Goal: Find specific page/section: Find specific page/section

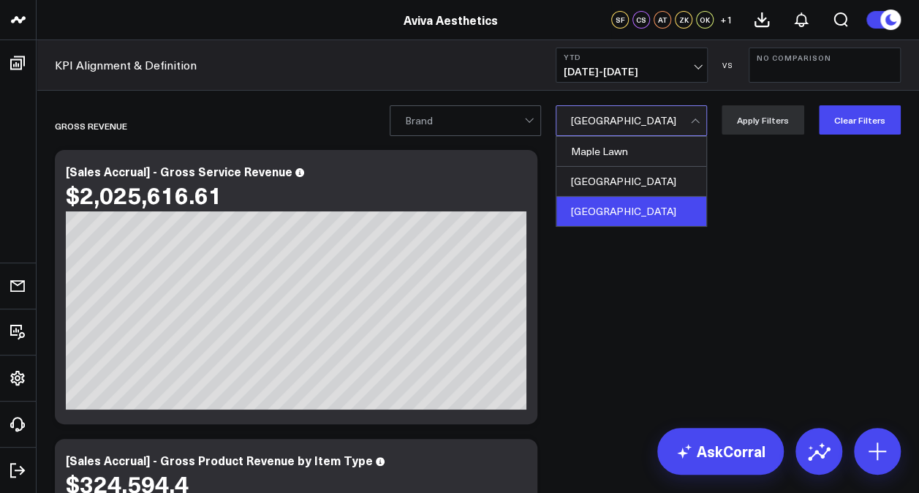
click at [677, 121] on div at bounding box center [630, 120] width 119 height 29
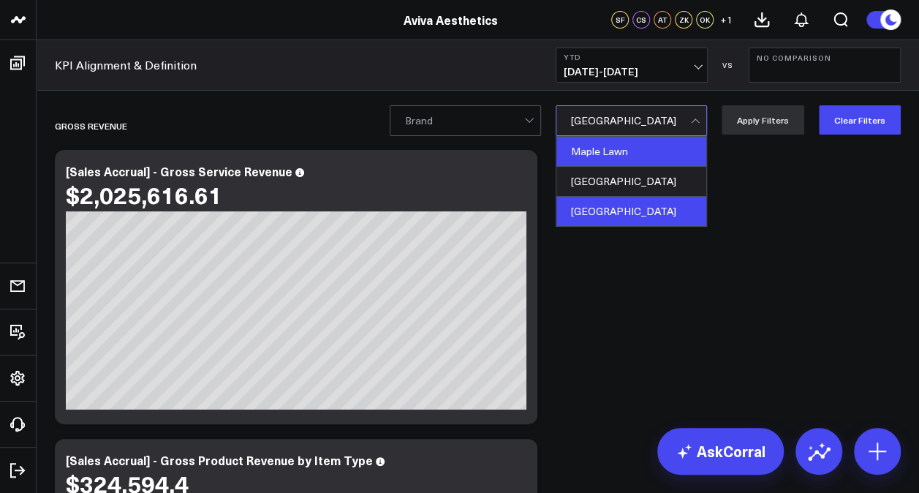
click at [653, 152] on div "Maple Lawn" at bounding box center [631, 152] width 150 height 30
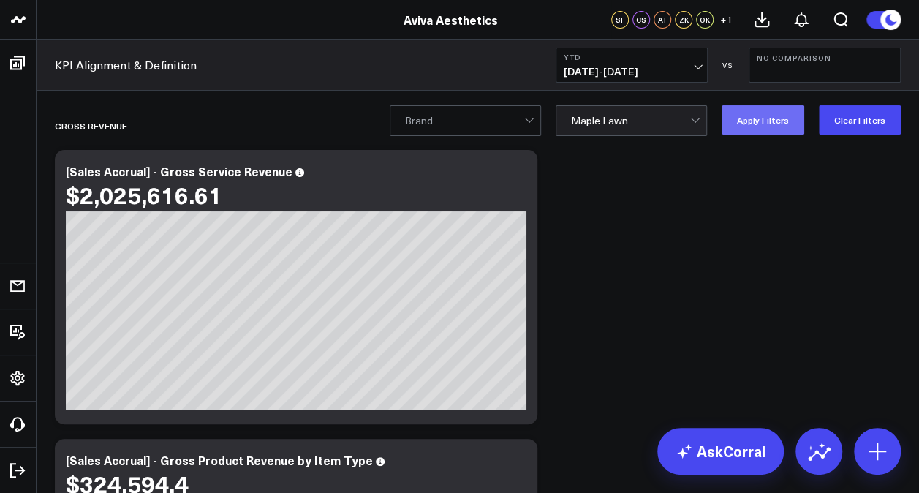
click at [772, 115] on button "Apply Filters" at bounding box center [762, 119] width 83 height 29
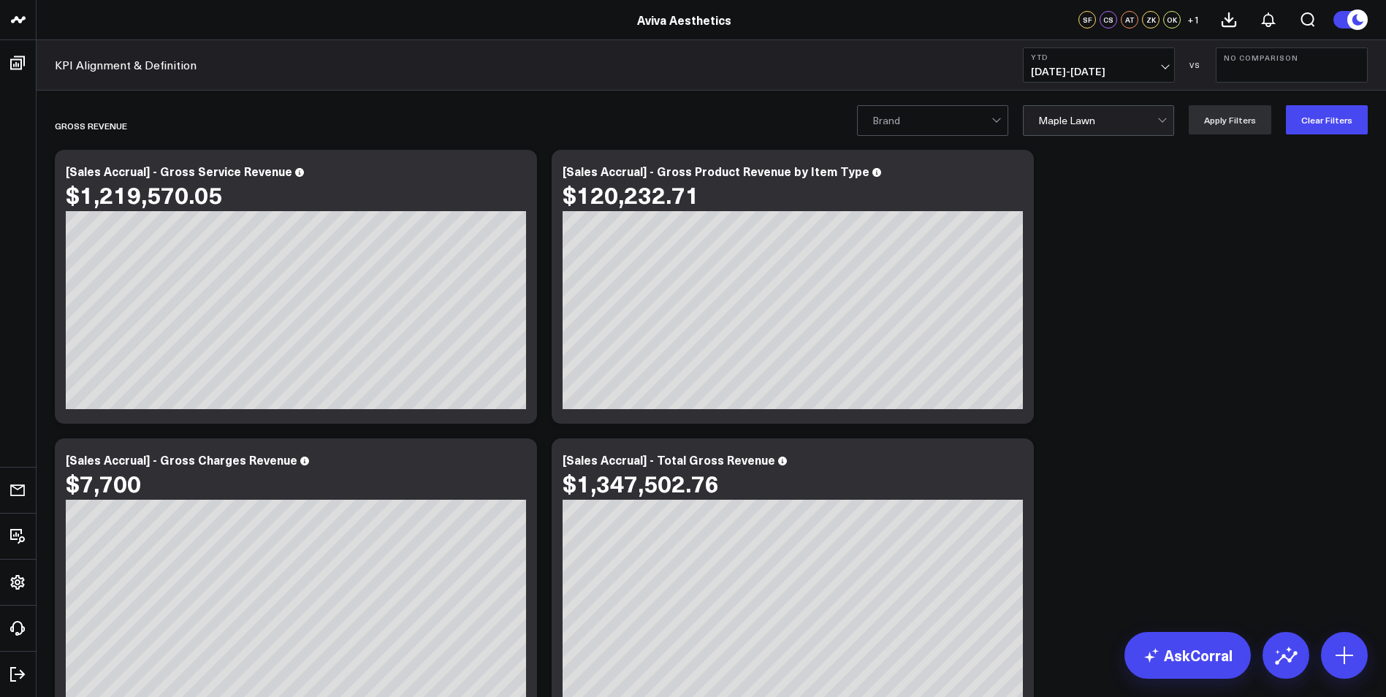
click at [918, 117] on div at bounding box center [1097, 120] width 119 height 29
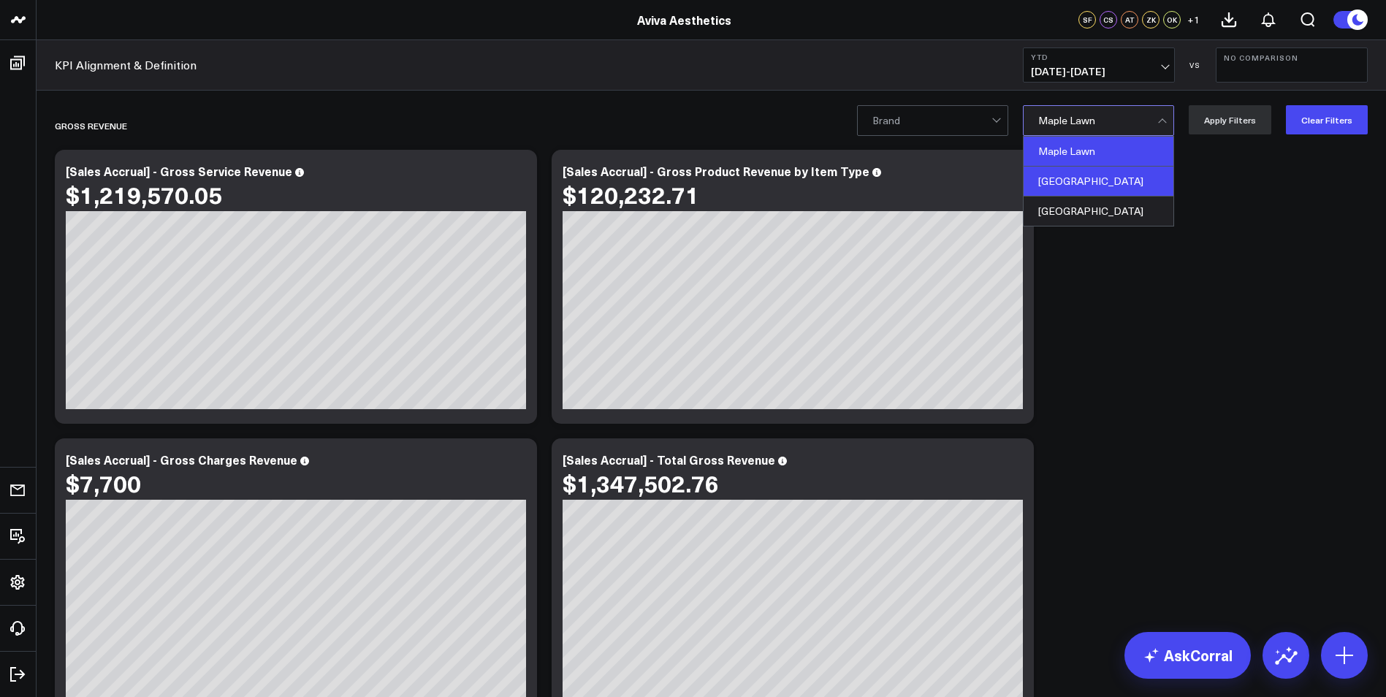
click at [918, 180] on div "[GEOGRAPHIC_DATA]" at bounding box center [1099, 182] width 150 height 30
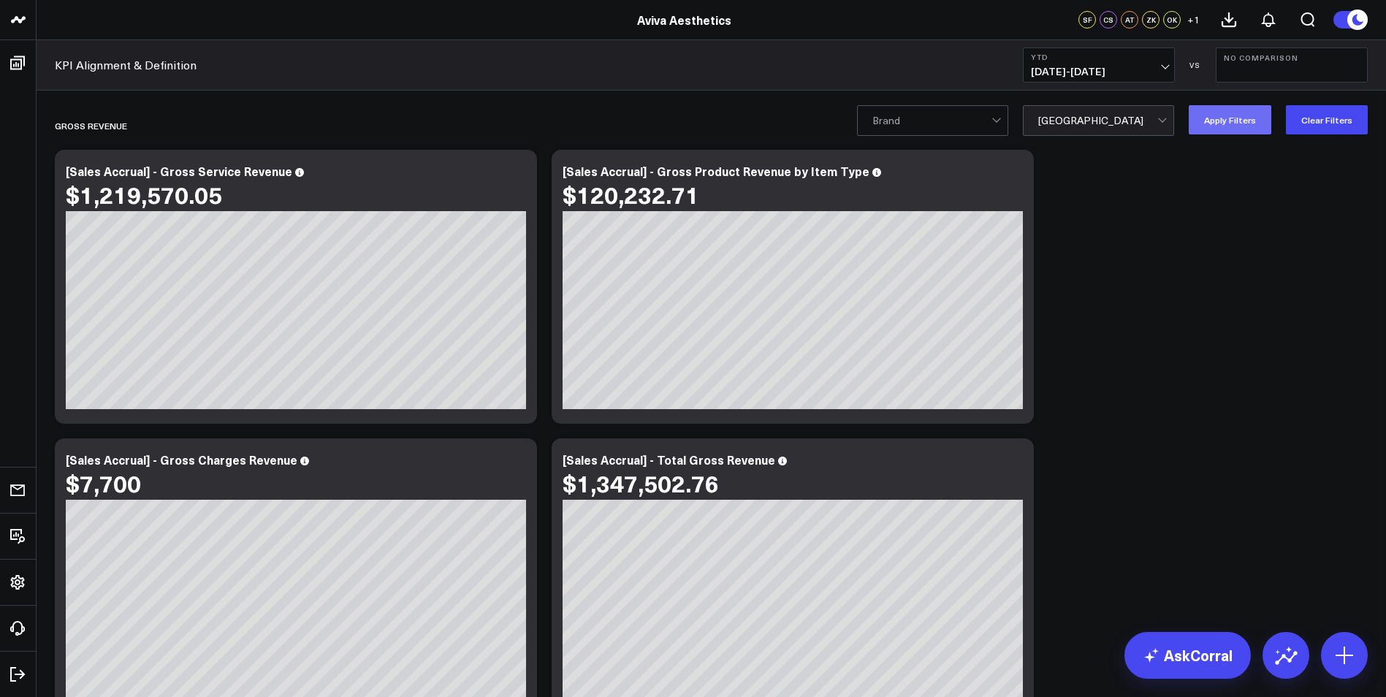
click at [918, 132] on button "Apply Filters" at bounding box center [1230, 119] width 83 height 29
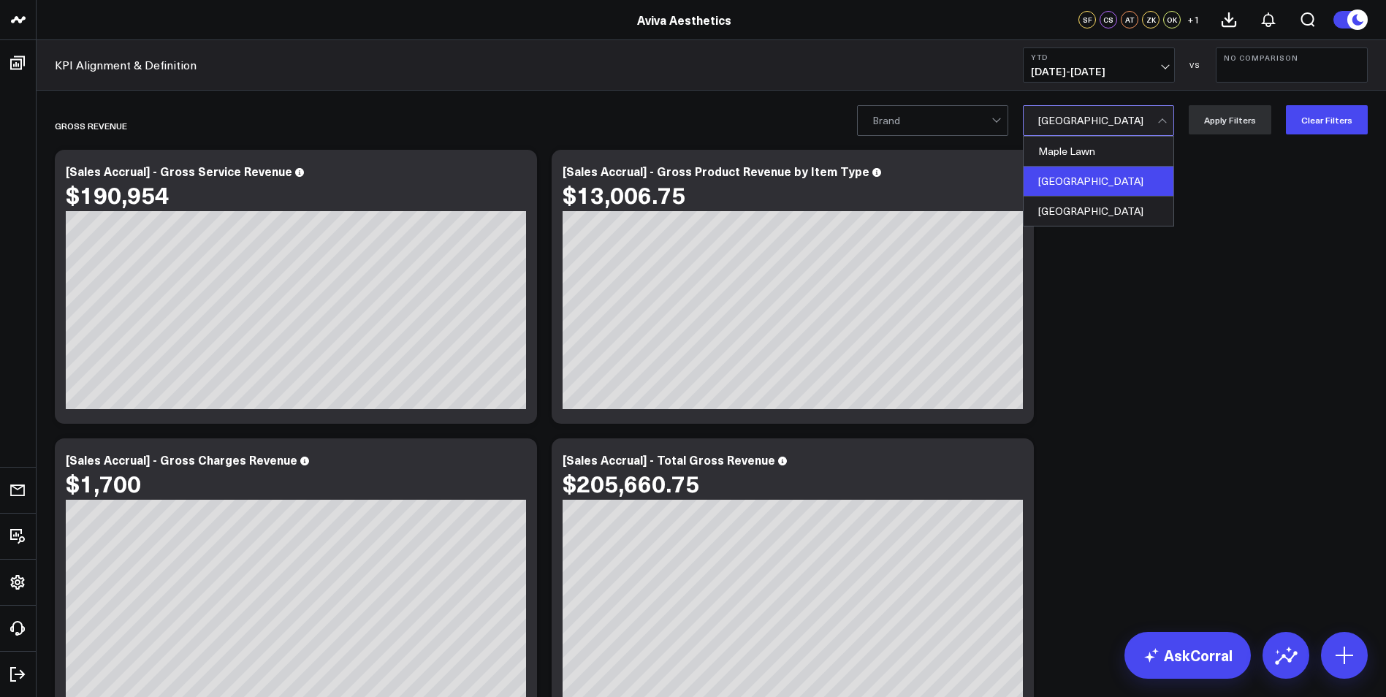
click at [918, 121] on div at bounding box center [1097, 120] width 119 height 29
click at [918, 216] on div "[GEOGRAPHIC_DATA]" at bounding box center [1099, 211] width 150 height 29
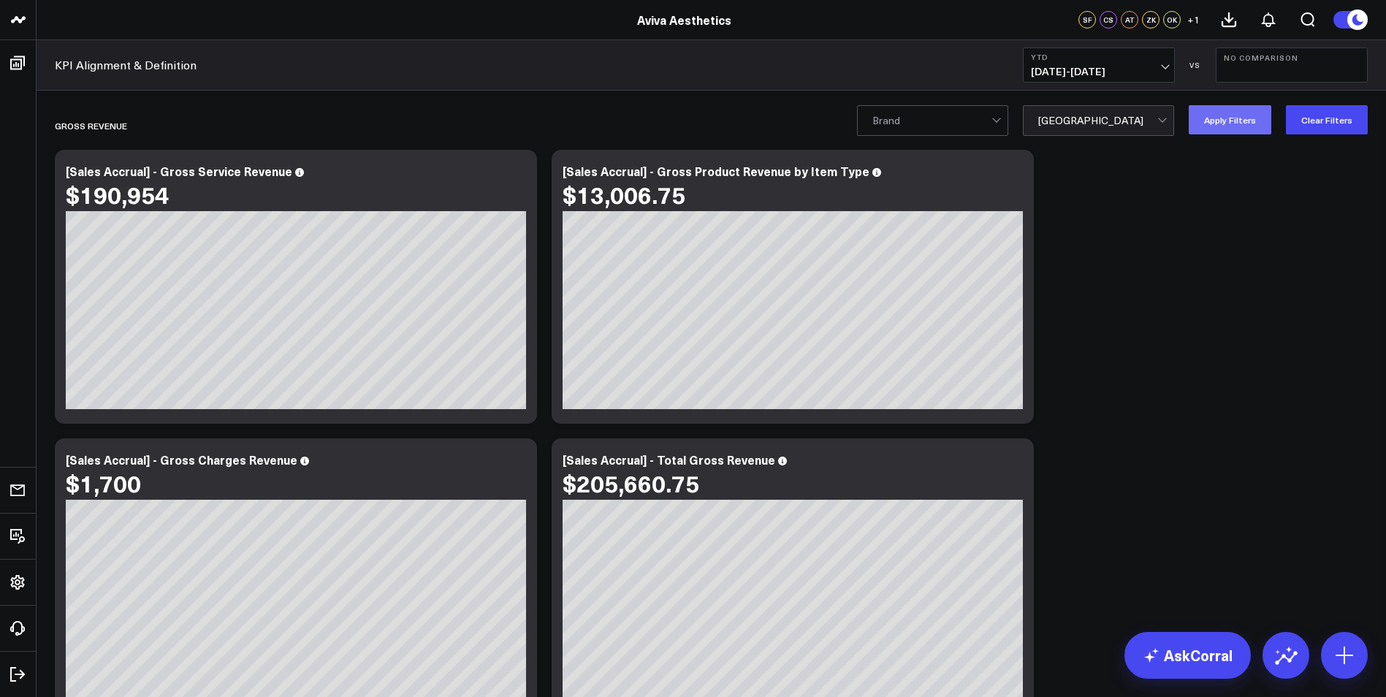
click at [918, 118] on button "Apply Filters" at bounding box center [1230, 119] width 83 height 29
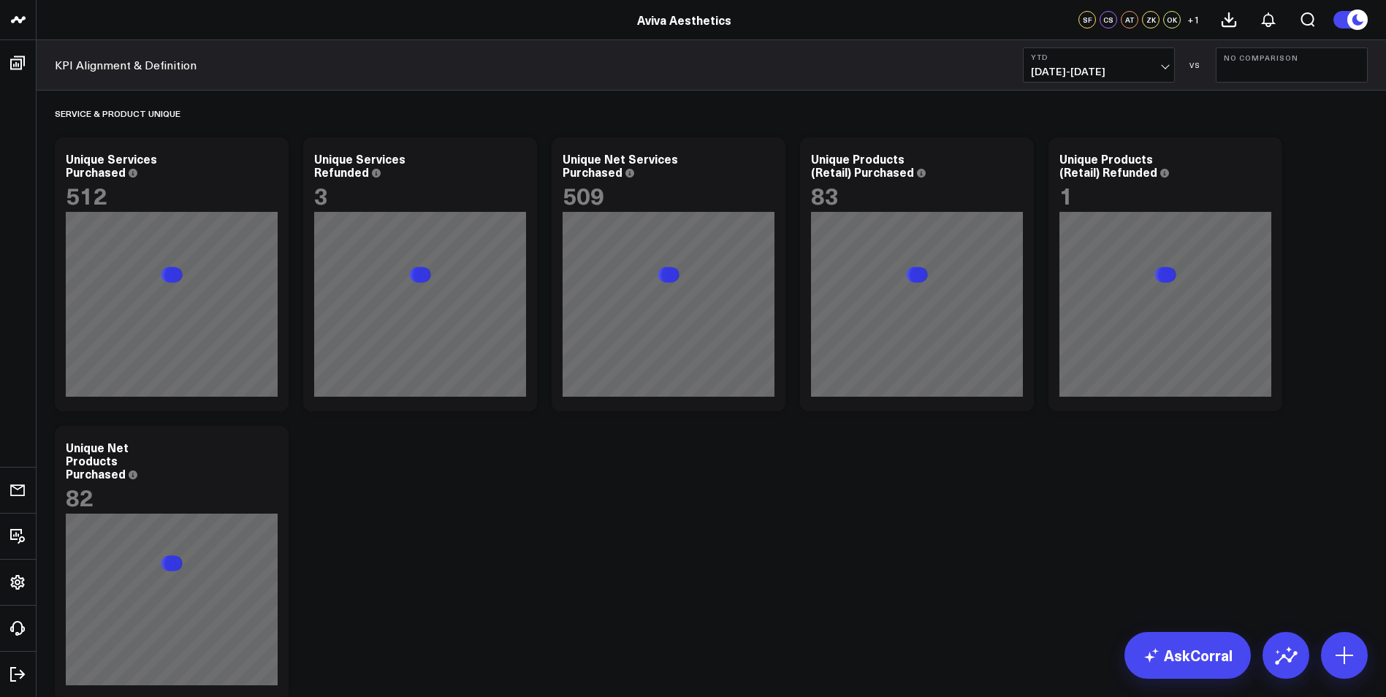
scroll to position [5627, 0]
